Goal: Navigation & Orientation: Find specific page/section

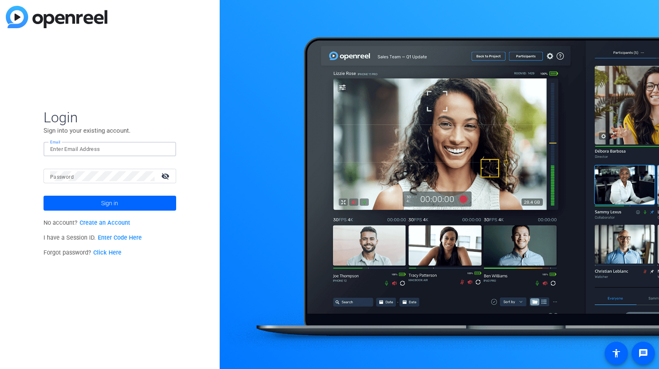
paste input "[EMAIL_ADDRESS][DOMAIN_NAME]"
type input "[EMAIL_ADDRESS][DOMAIN_NAME]"
click at [151, 198] on span at bounding box center [109, 203] width 133 height 20
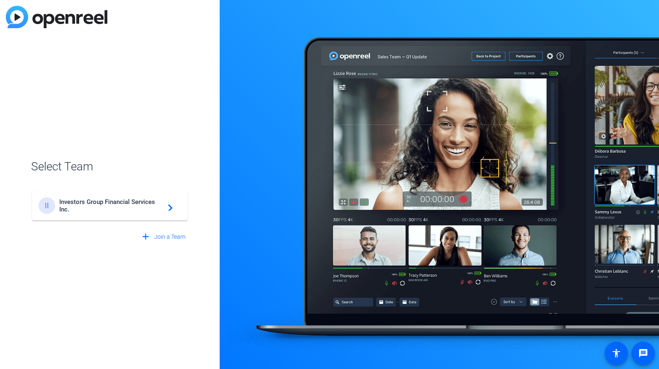
click at [87, 205] on span "Investors Group Financial Services Inc." at bounding box center [111, 205] width 104 height 15
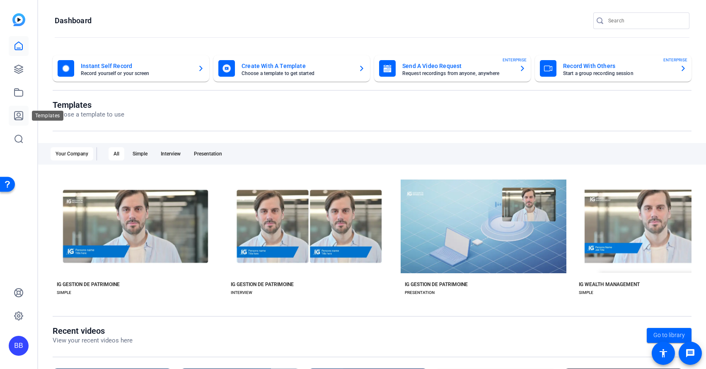
click at [18, 120] on icon at bounding box center [18, 115] width 8 height 8
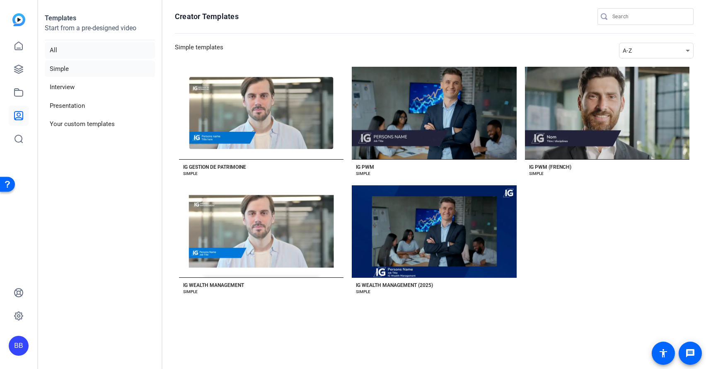
click at [51, 53] on li "All" at bounding box center [100, 50] width 110 height 17
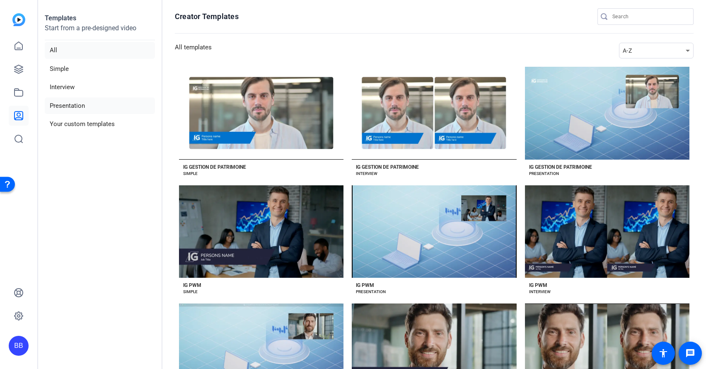
click at [63, 104] on li "Presentation" at bounding box center [100, 105] width 110 height 17
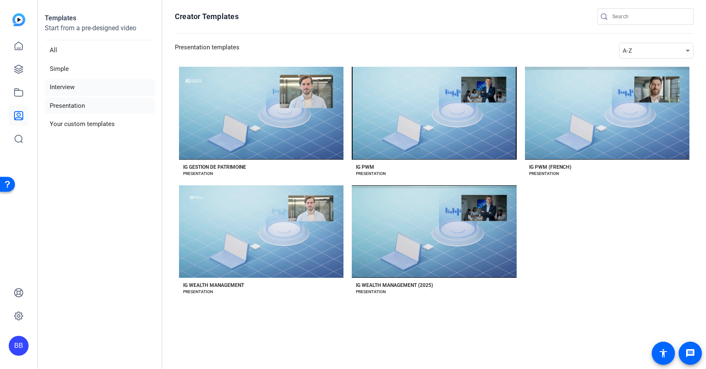
click at [61, 82] on li "Interview" at bounding box center [100, 87] width 110 height 17
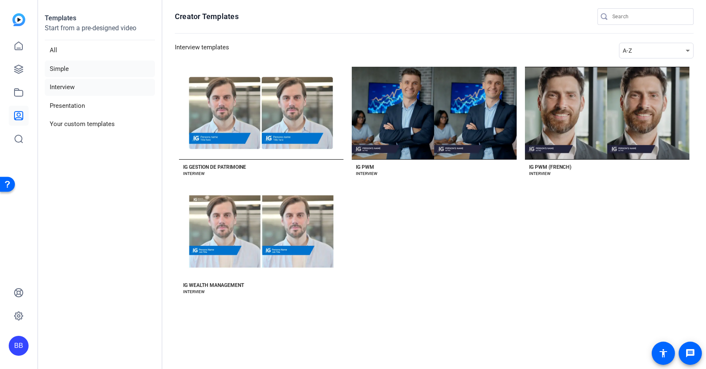
click at [58, 67] on li "Simple" at bounding box center [100, 68] width 110 height 17
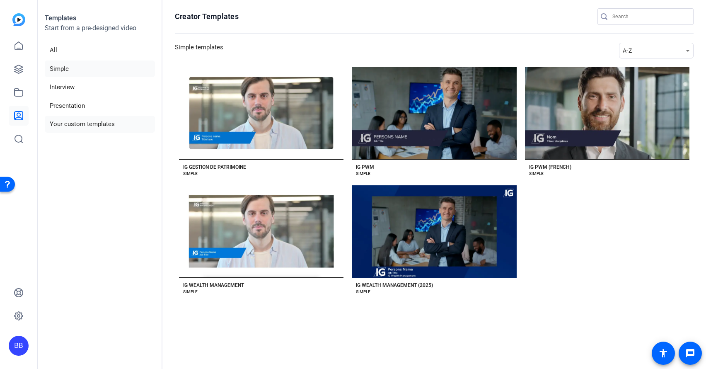
click at [82, 124] on li "Your custom templates" at bounding box center [100, 124] width 110 height 17
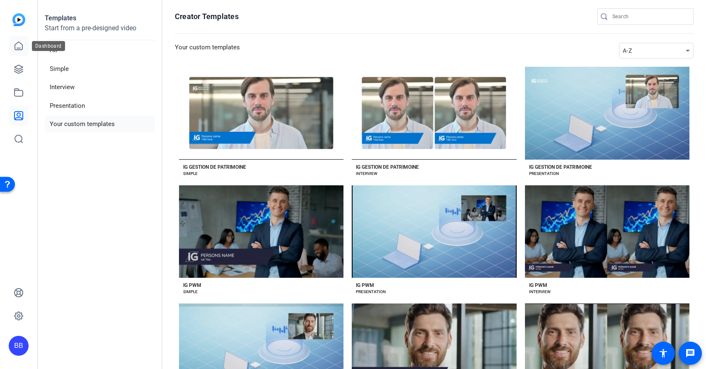
click at [22, 47] on icon at bounding box center [18, 46] width 7 height 8
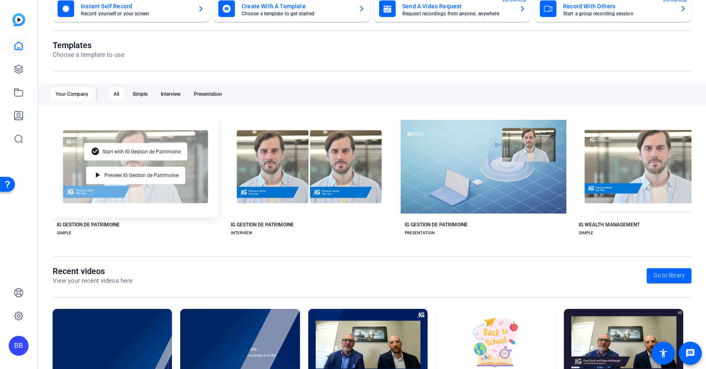
scroll to position [110, 0]
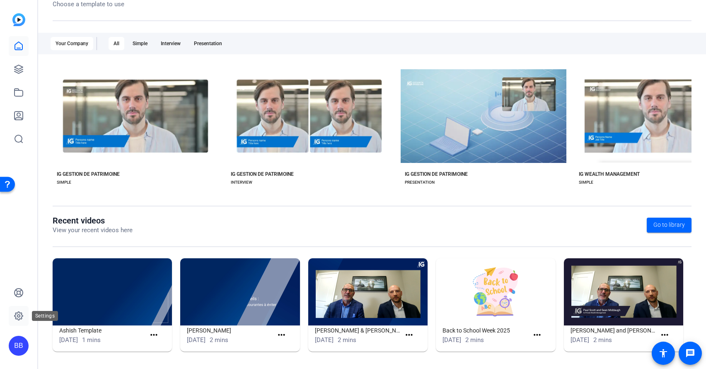
click at [16, 315] on icon at bounding box center [19, 316] width 10 height 10
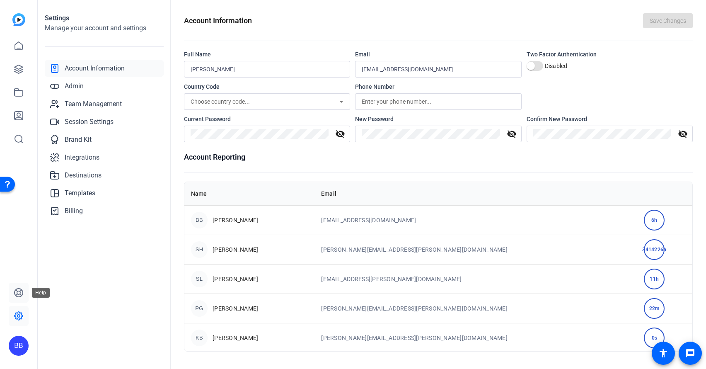
click at [15, 293] on icon at bounding box center [18, 292] width 8 height 8
click at [19, 47] on icon at bounding box center [19, 46] width 10 height 10
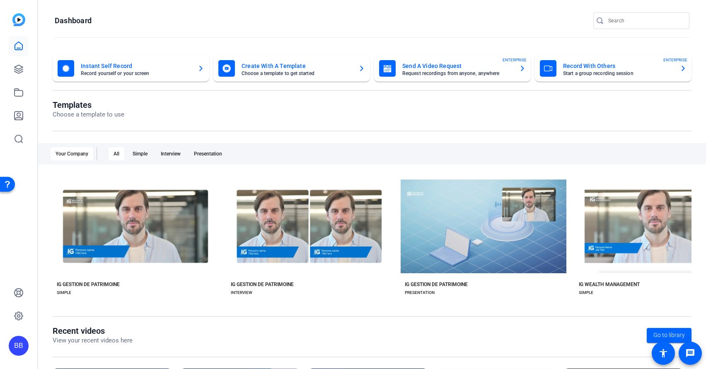
click at [285, 65] on mat-card-title "Create With A Template" at bounding box center [296, 66] width 110 height 10
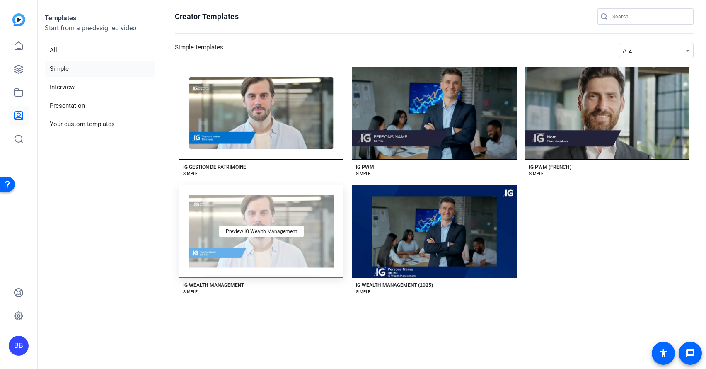
click at [290, 260] on div "Preview IG Wealth Management" at bounding box center [261, 231] width 164 height 92
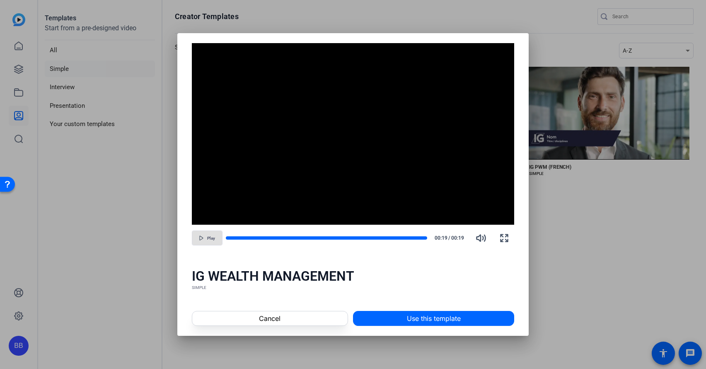
click at [203, 241] on span "button" at bounding box center [207, 238] width 30 height 20
click at [313, 319] on span at bounding box center [269, 318] width 155 height 20
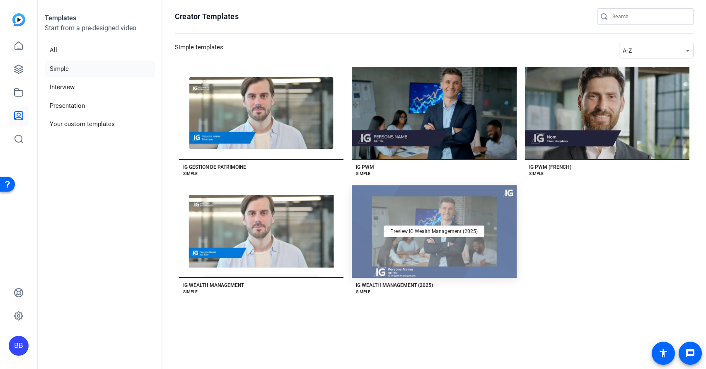
click at [462, 252] on div "Preview IG Wealth Management (2025)" at bounding box center [434, 231] width 164 height 92
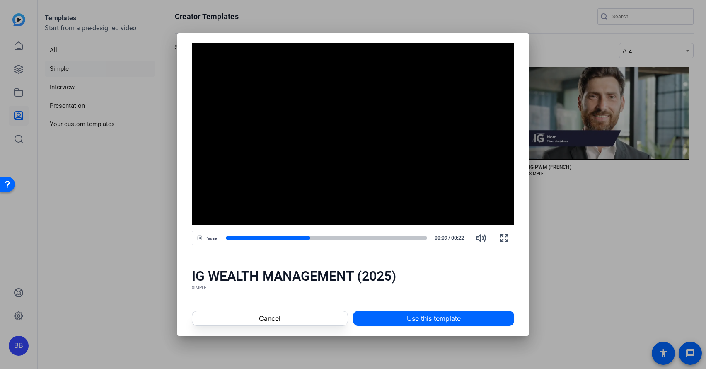
click at [585, 244] on div at bounding box center [353, 184] width 706 height 369
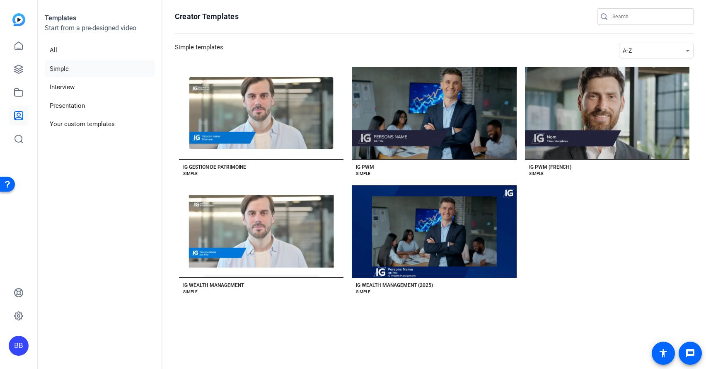
click at [3, 184] on div "Open Resource Center" at bounding box center [7, 183] width 15 height 15
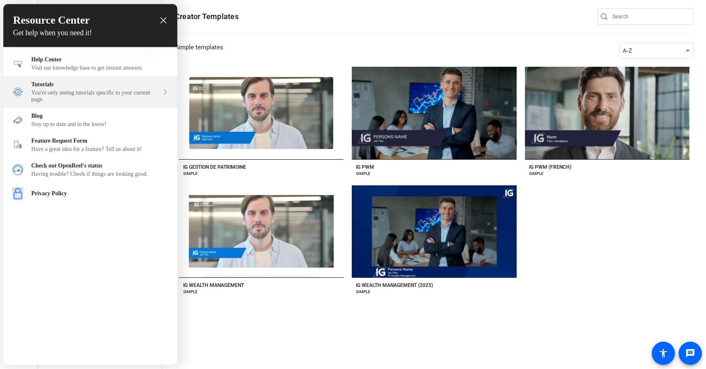
click at [64, 94] on div "You're only seeing tutorials specific to your current page." at bounding box center [95, 95] width 128 height 13
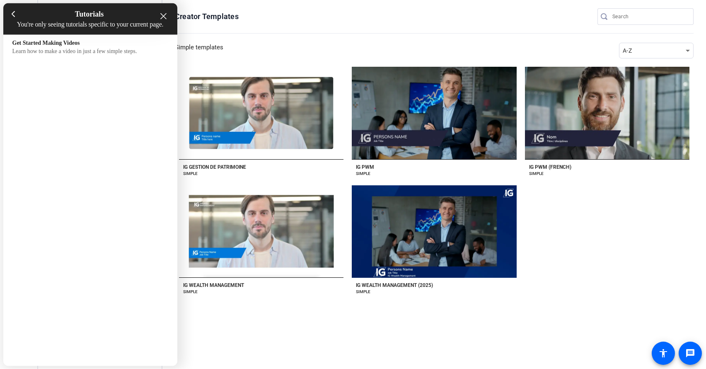
click at [163, 15] on icon "close resource center" at bounding box center [163, 16] width 6 height 6
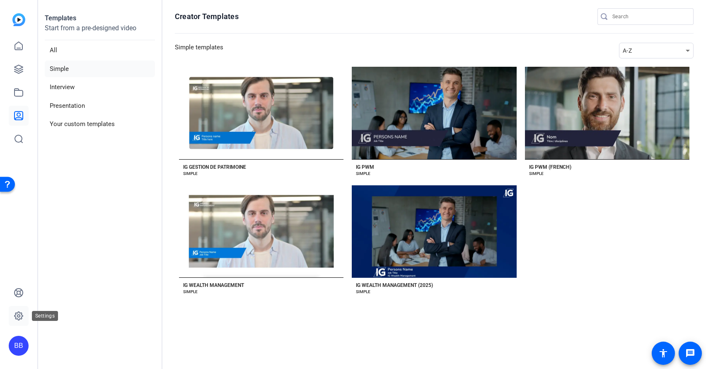
click at [23, 311] on icon at bounding box center [19, 316] width 10 height 10
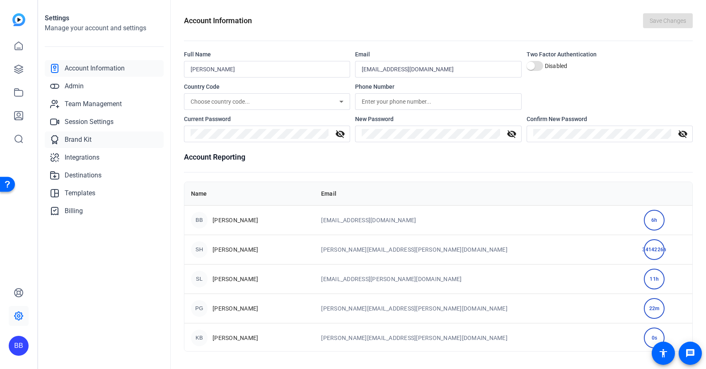
click at [88, 138] on span "Brand Kit" at bounding box center [78, 140] width 27 height 10
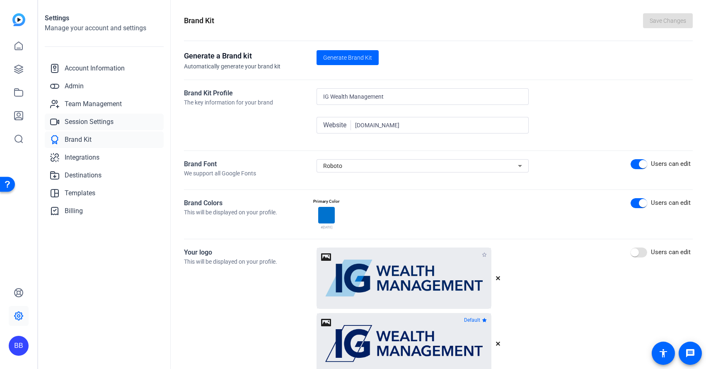
click at [104, 123] on span "Session Settings" at bounding box center [89, 122] width 49 height 10
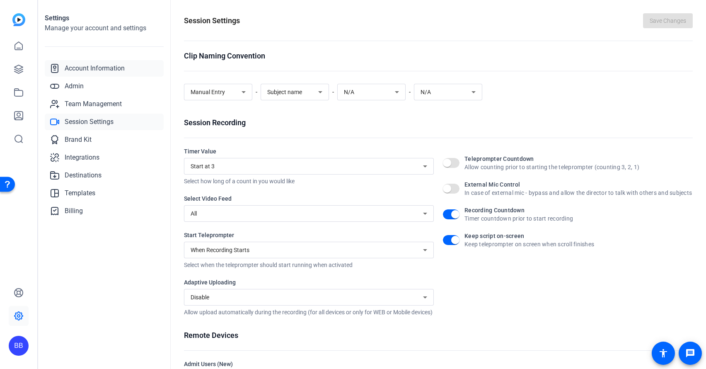
click at [88, 72] on span "Account Information" at bounding box center [95, 68] width 60 height 10
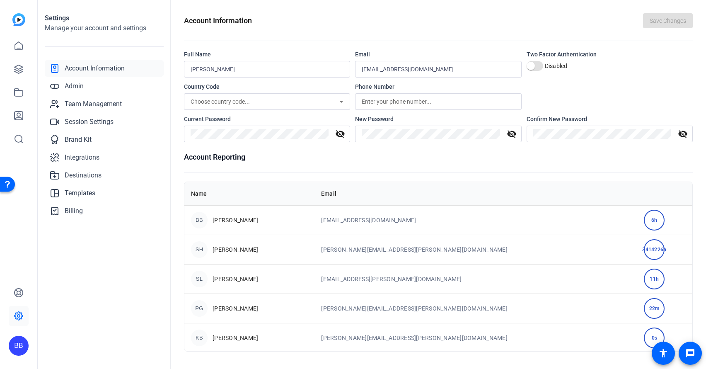
click at [19, 24] on img at bounding box center [18, 19] width 13 height 13
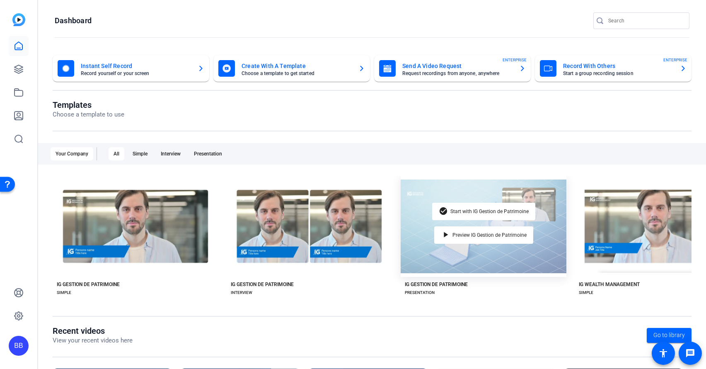
scroll to position [5, 0]
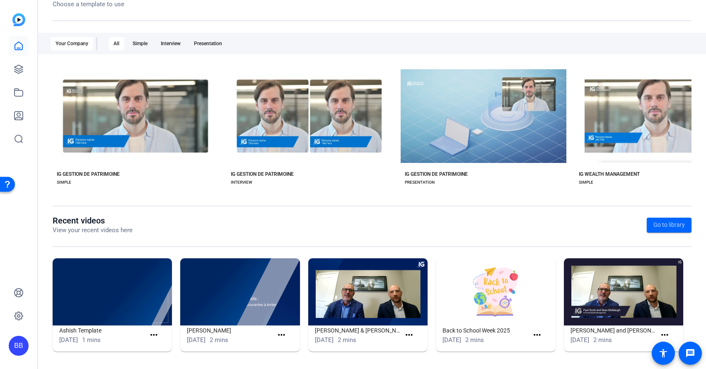
click at [348, 292] on img at bounding box center [367, 291] width 119 height 67
click at [407, 335] on mat-icon "more_horiz" at bounding box center [409, 335] width 10 height 10
click at [410, 348] on span "View" at bounding box center [424, 346] width 33 height 10
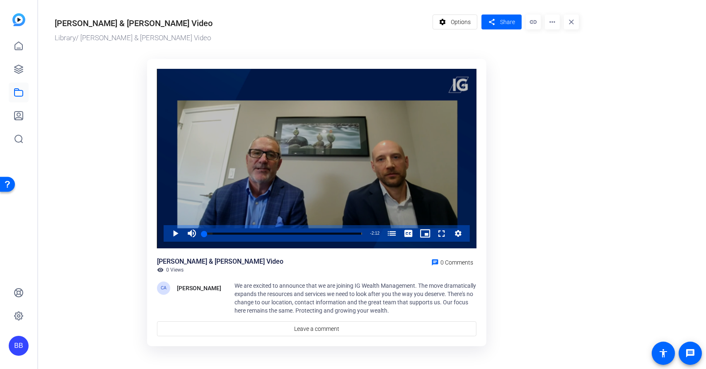
click at [167, 235] on span "Video Player" at bounding box center [167, 233] width 0 height 17
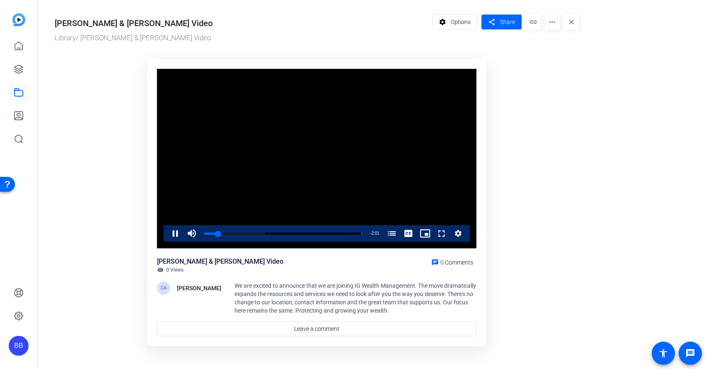
click at [167, 235] on span "Video Player" at bounding box center [167, 233] width 0 height 17
click at [641, 63] on or-hosting-video-details "[PERSON_NAME] & [PERSON_NAME] Video Library / [PERSON_NAME] & [PERSON_NAME] Vid…" at bounding box center [370, 179] width 664 height 358
